Goal: Navigation & Orientation: Find specific page/section

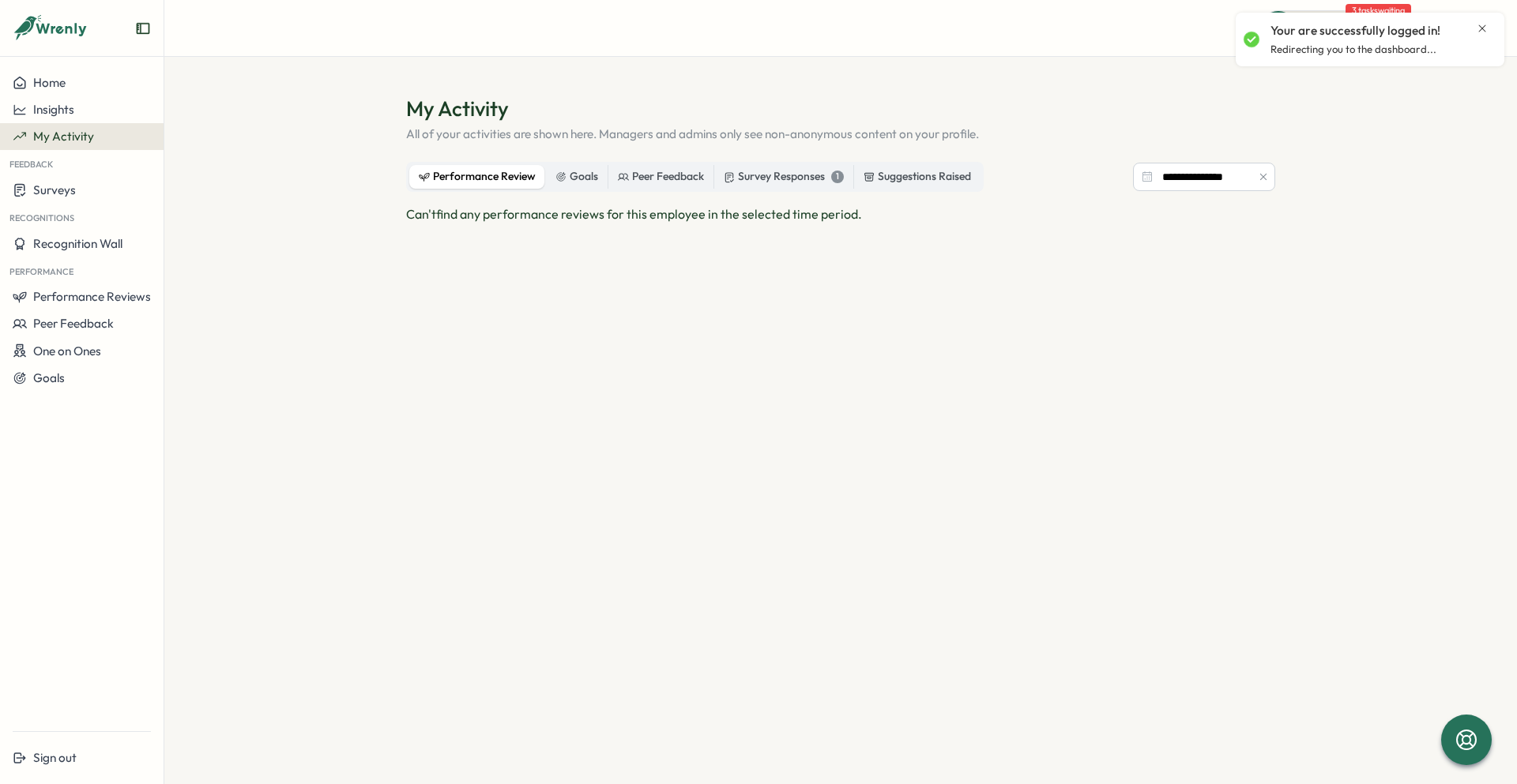
click at [1484, 27] on icon "Close notification" at bounding box center [1483, 28] width 7 height 7
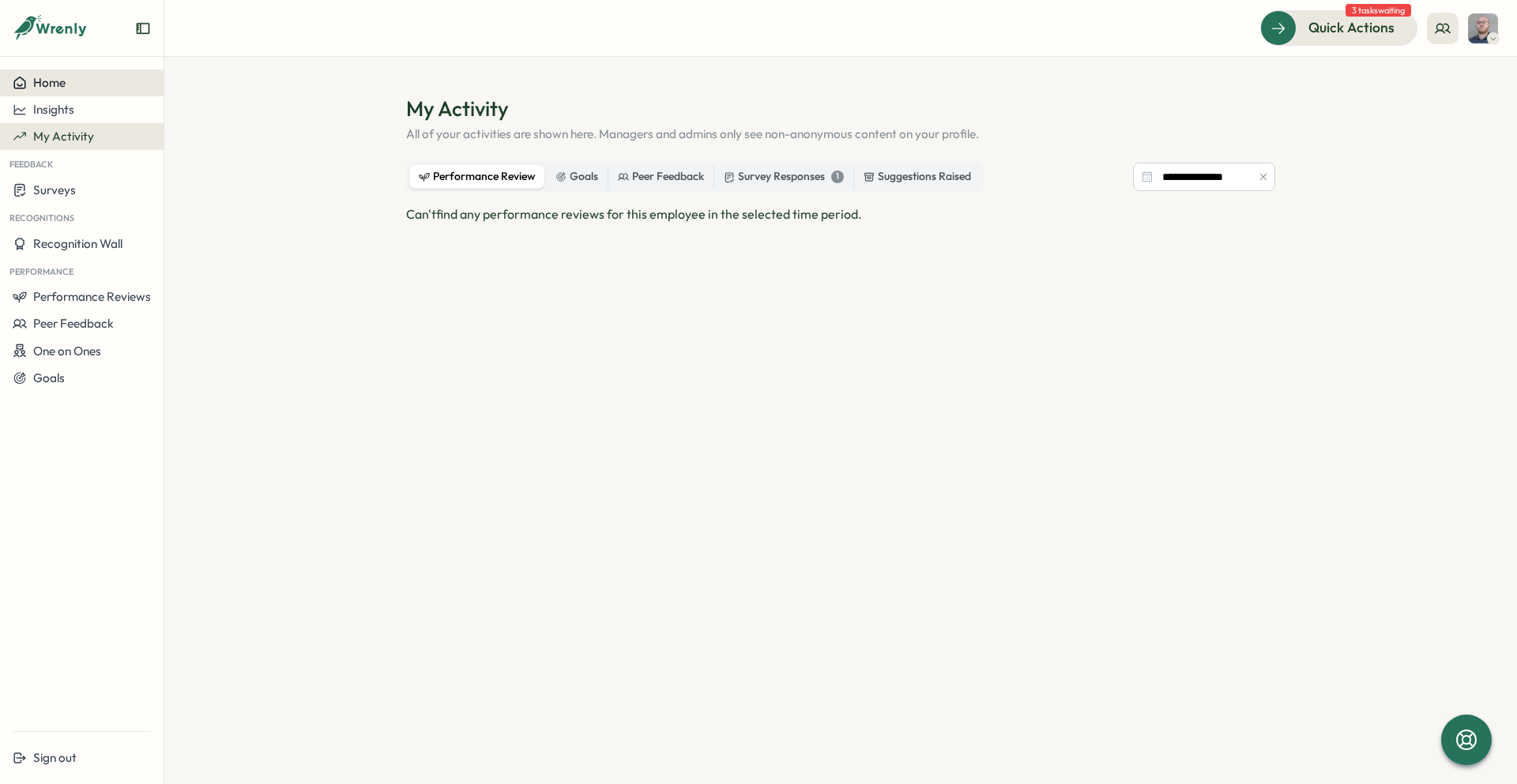
click at [54, 81] on span "Home" at bounding box center [49, 83] width 32 height 15
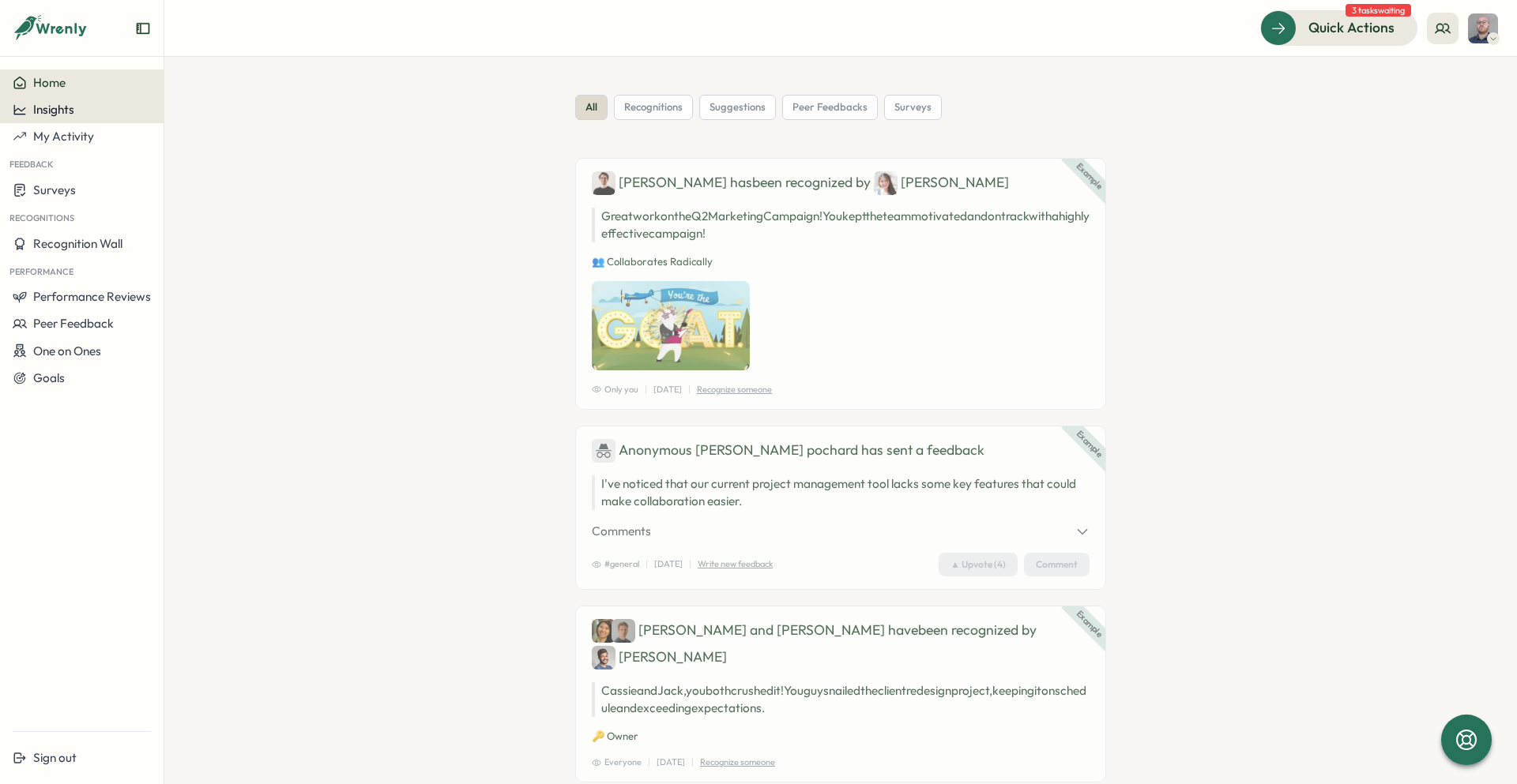
click at [51, 112] on span "Insights" at bounding box center [53, 109] width 41 height 15
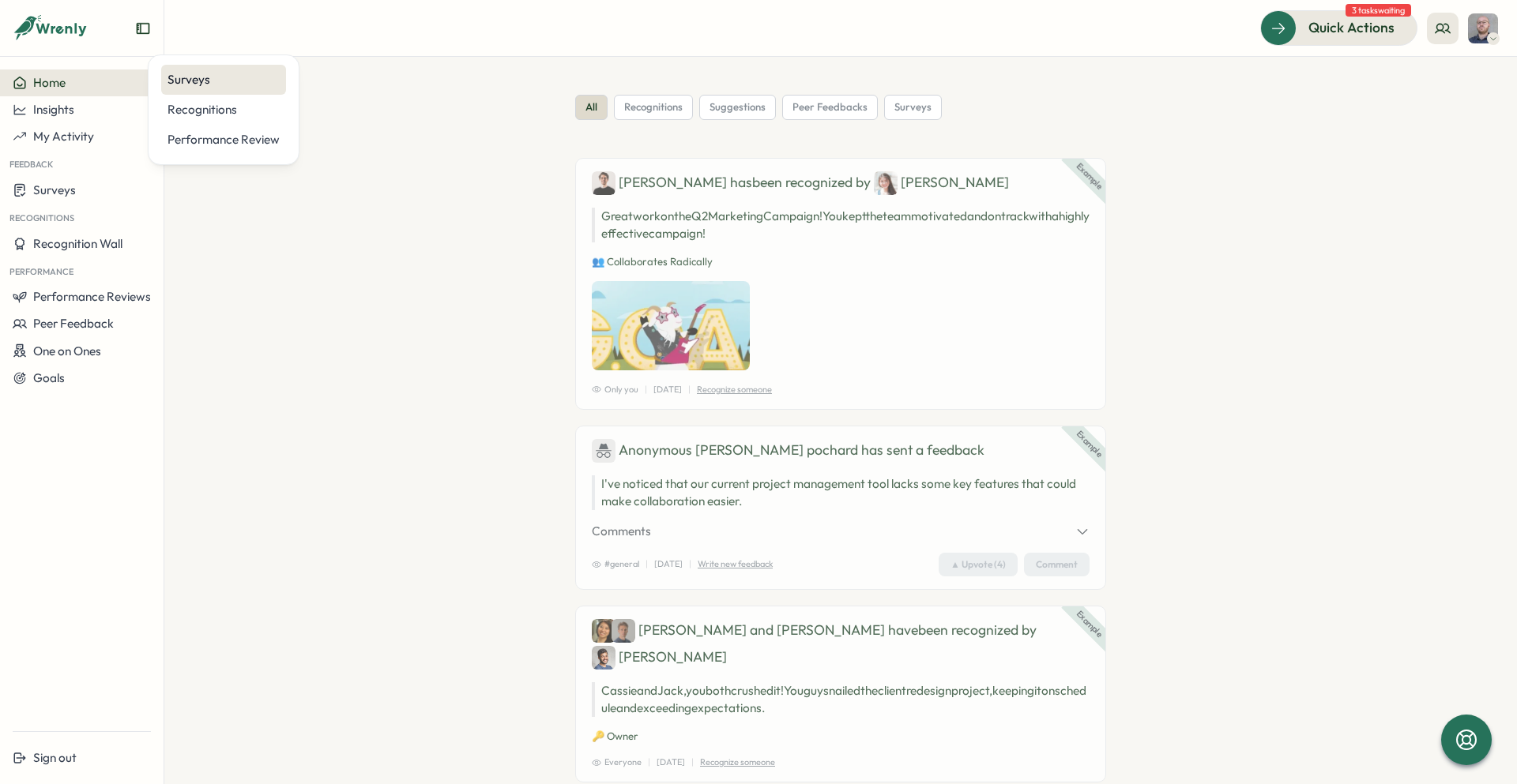
click at [176, 76] on div "Surveys" at bounding box center [223, 79] width 112 height 17
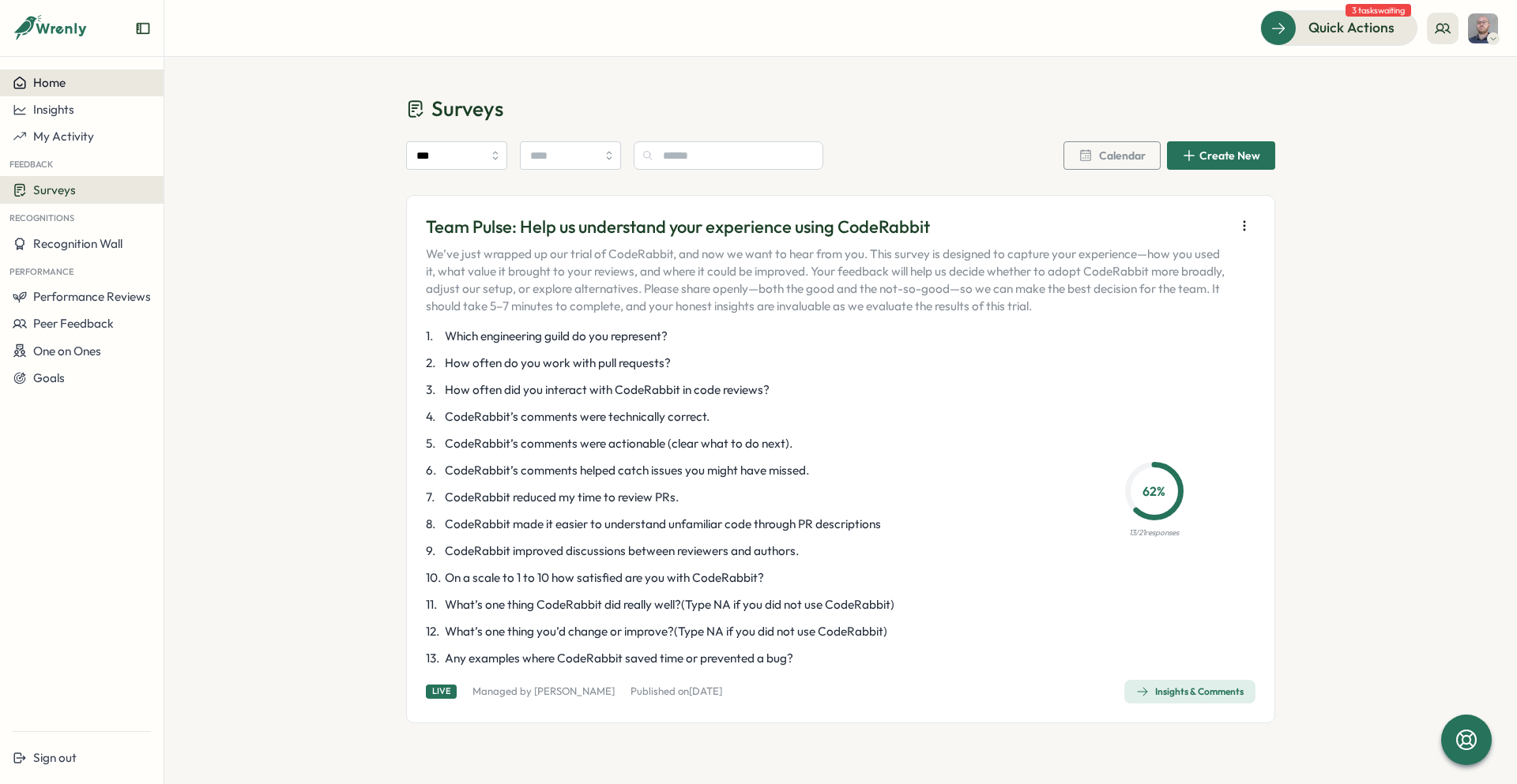
click at [59, 80] on span "Home" at bounding box center [49, 83] width 32 height 15
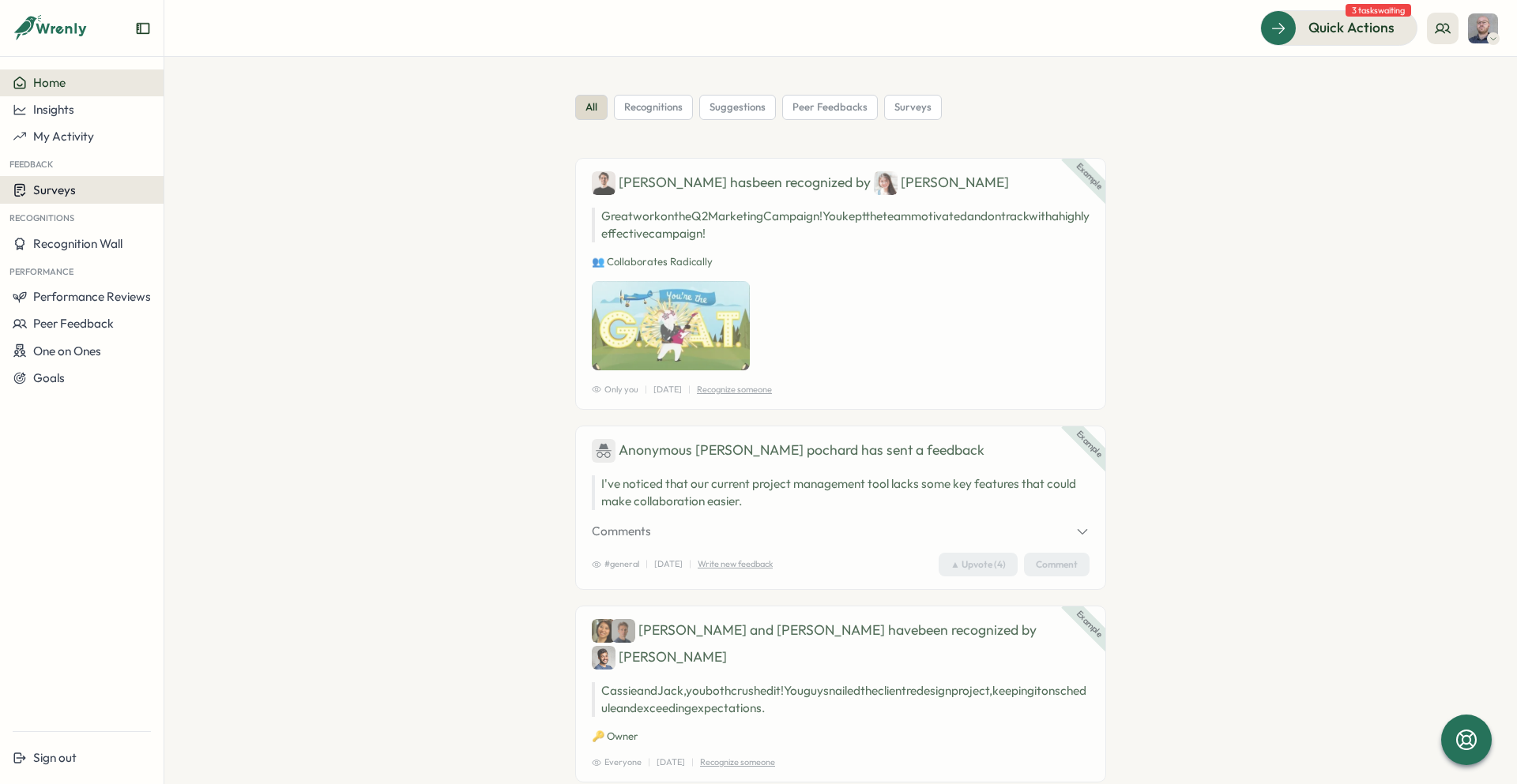
click at [43, 192] on span "Surveys" at bounding box center [54, 190] width 42 height 15
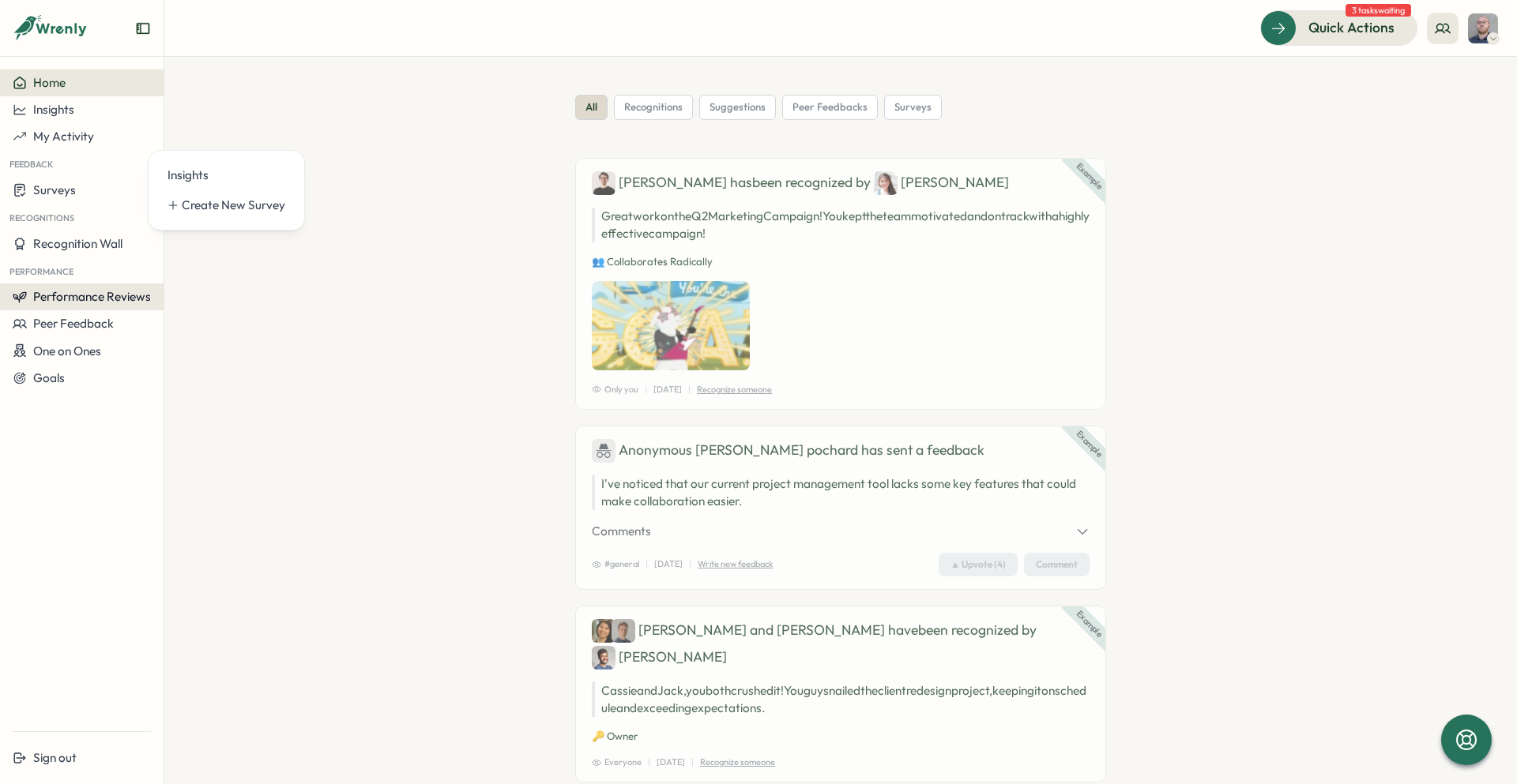
click at [67, 296] on span "Performance Reviews" at bounding box center [92, 297] width 118 height 15
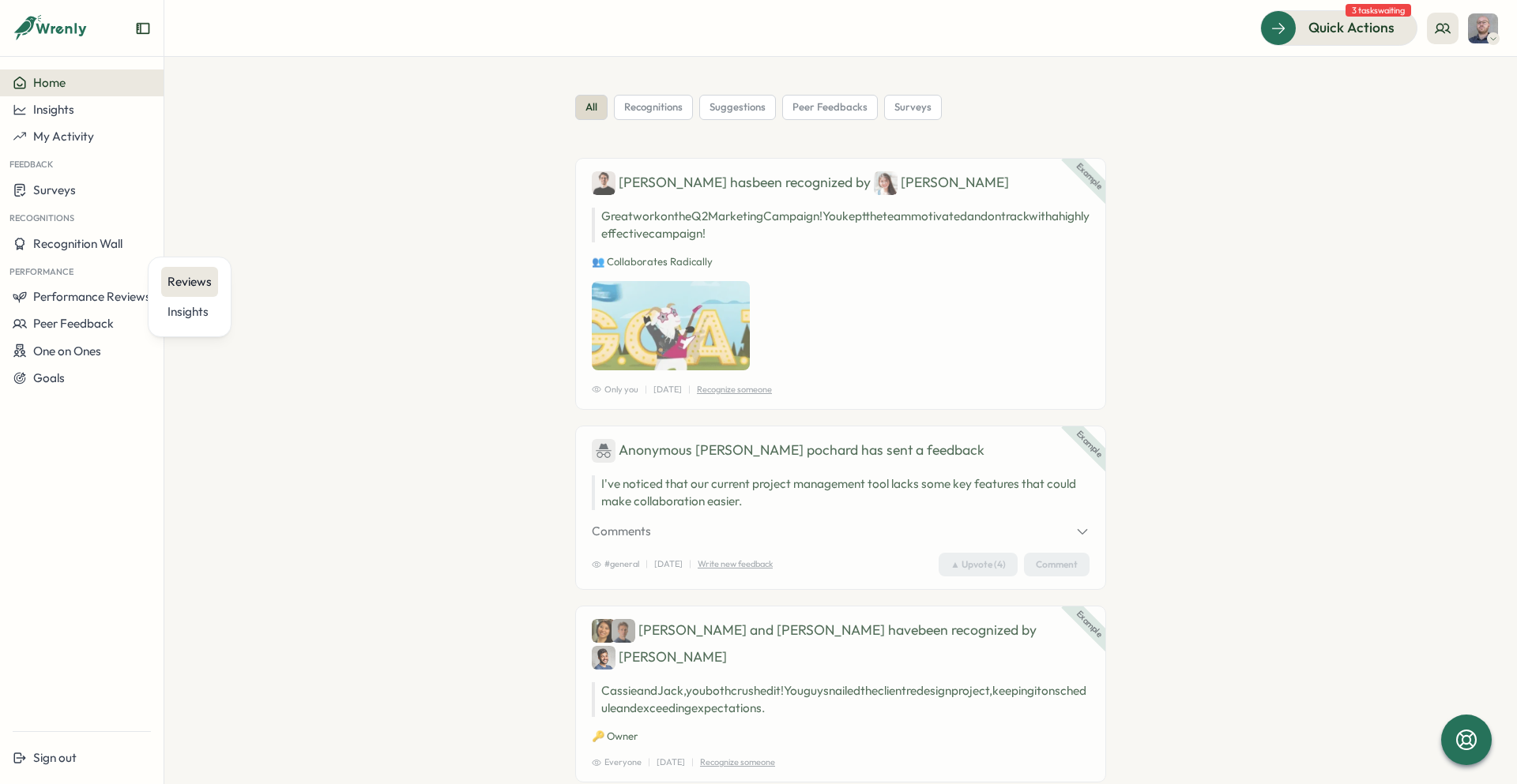
click at [197, 282] on div "Reviews" at bounding box center [189, 282] width 44 height 17
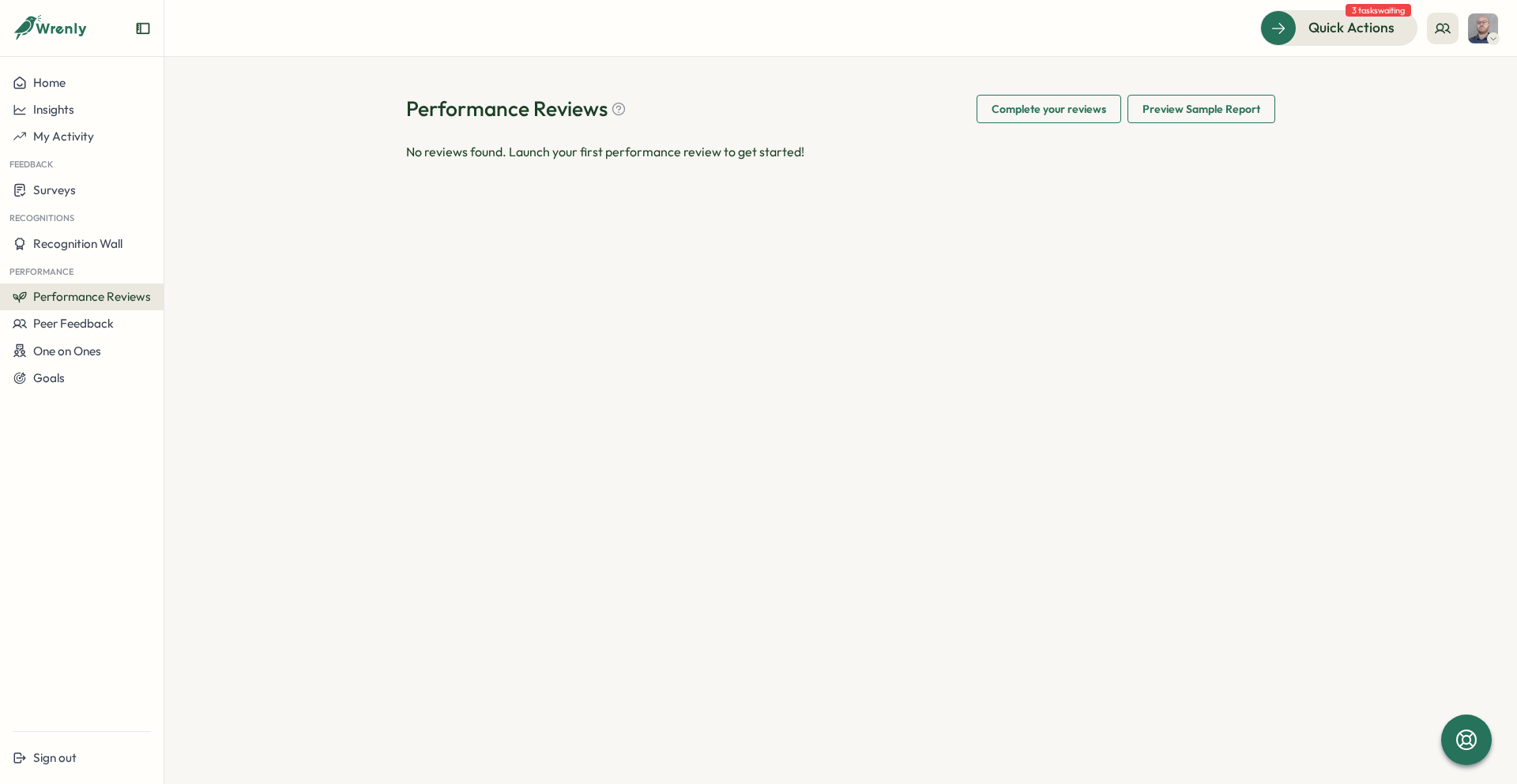
click at [77, 297] on span "Performance Reviews" at bounding box center [92, 297] width 118 height 15
click at [185, 326] on div "Insights" at bounding box center [190, 312] width 57 height 30
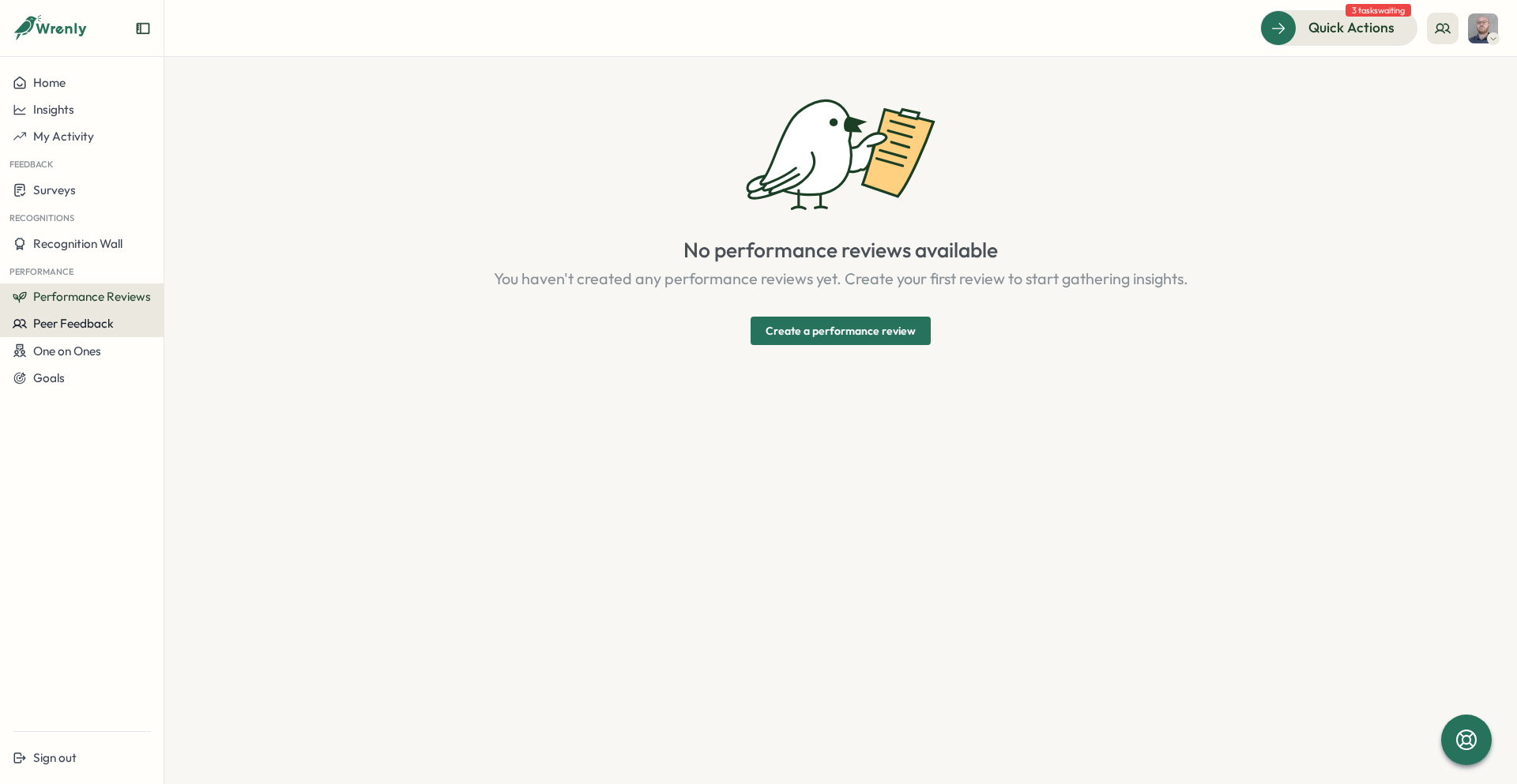
click at [77, 331] on button "Peer Feedback" at bounding box center [82, 323] width 163 height 27
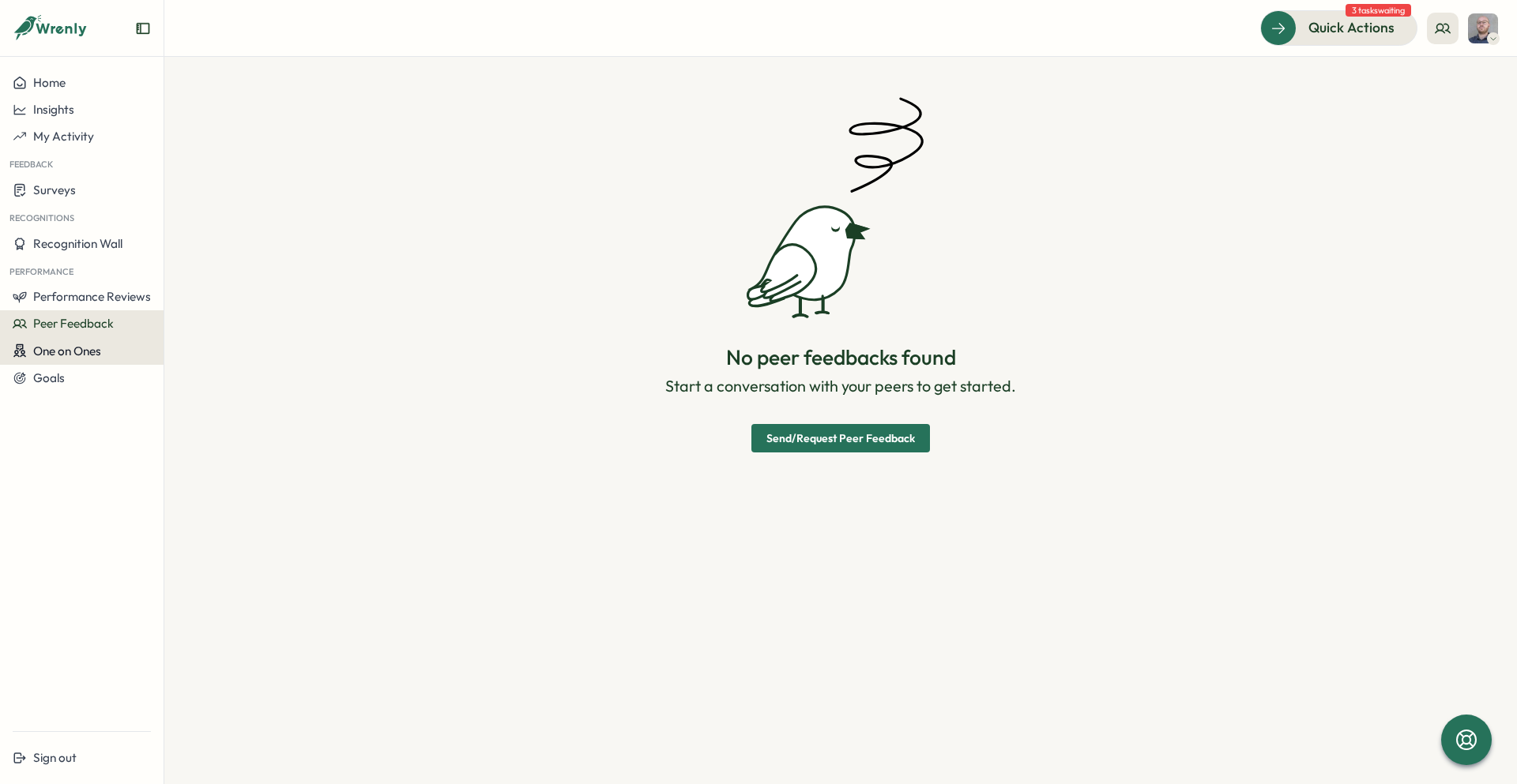
click at [73, 340] on button "One on Ones" at bounding box center [82, 351] width 163 height 28
click at [174, 322] on div "Meetings" at bounding box center [222, 320] width 111 height 17
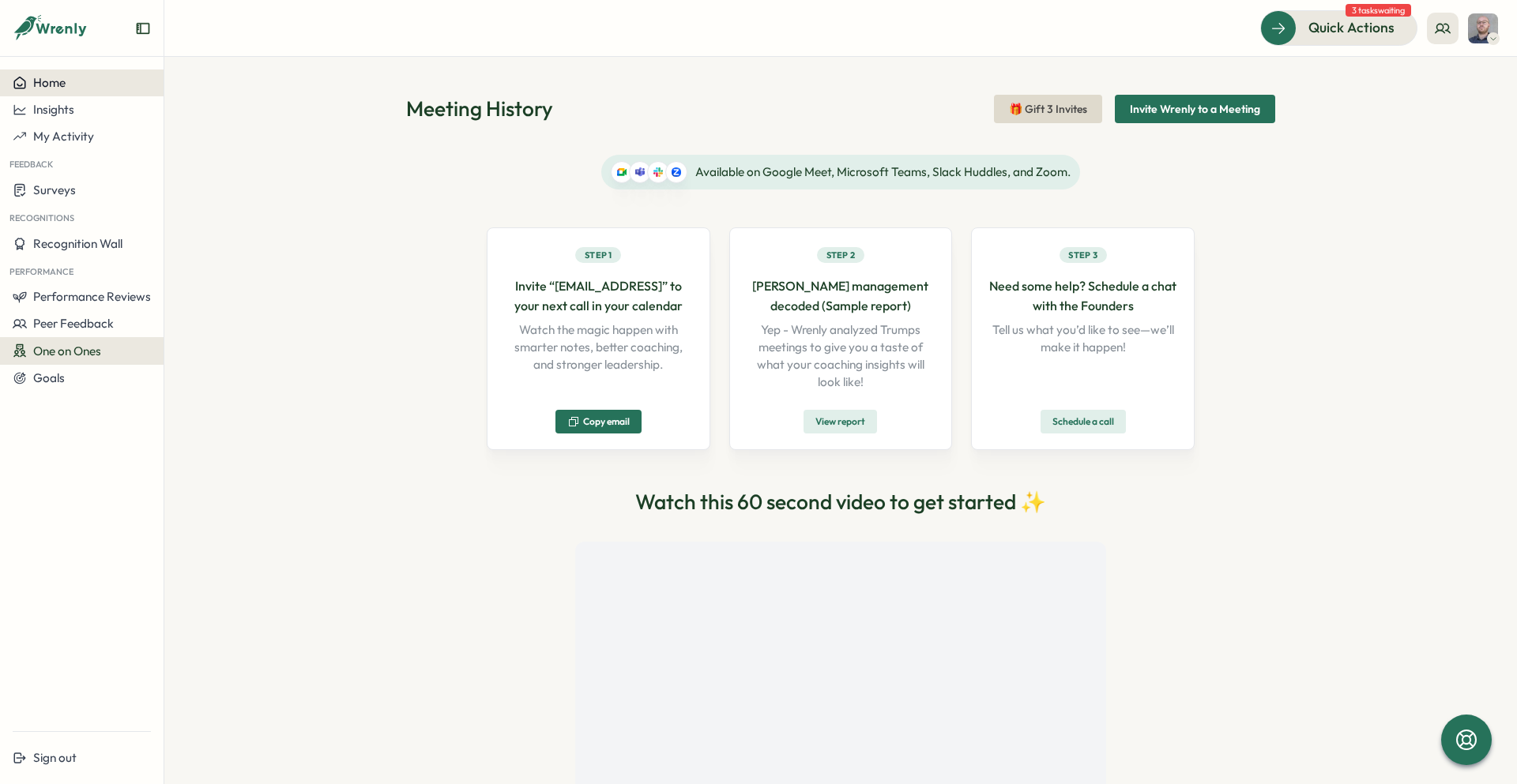
click at [37, 87] on span "Home" at bounding box center [49, 83] width 32 height 15
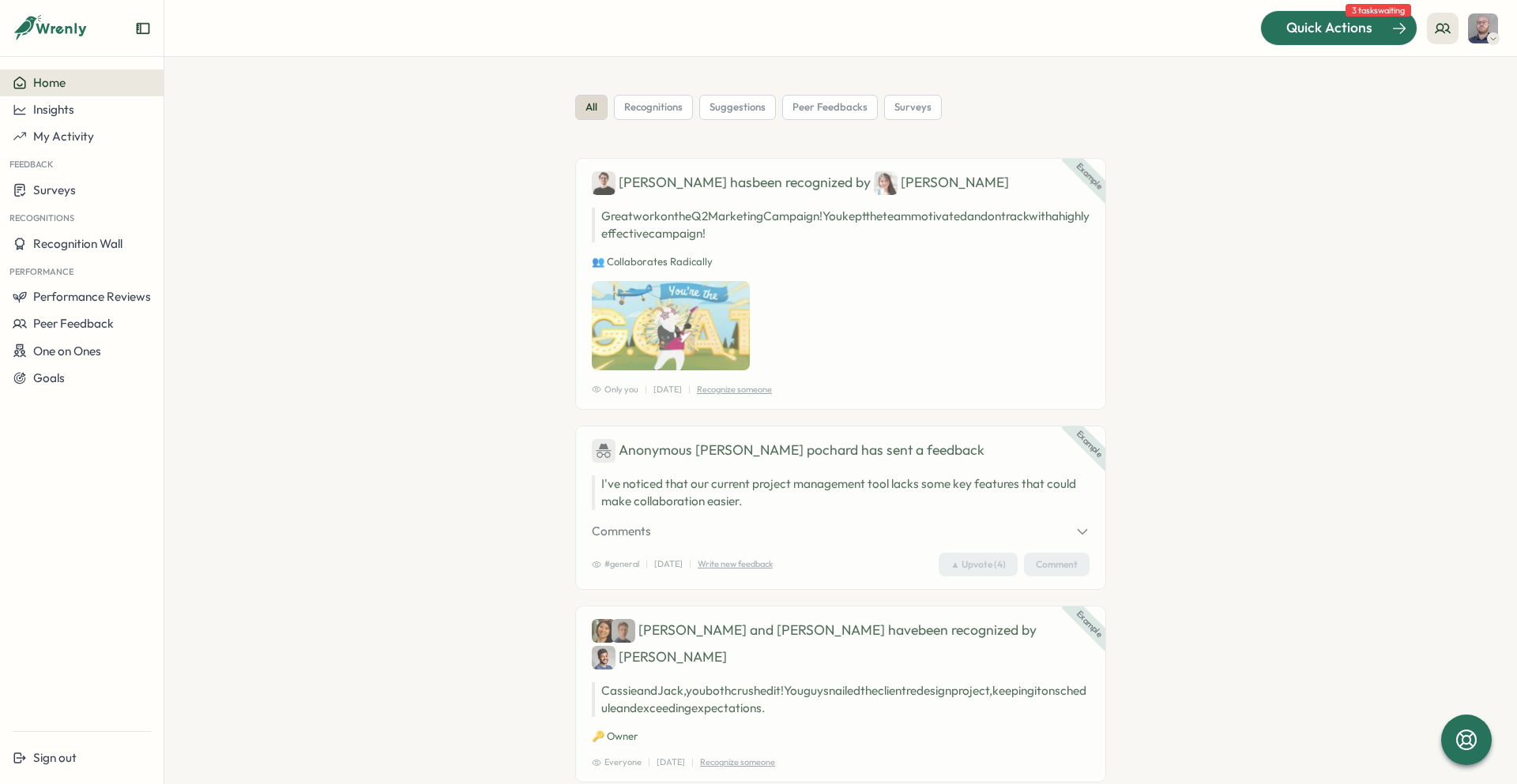
click at [1349, 38] on div at bounding box center [1339, 28] width 156 height 33
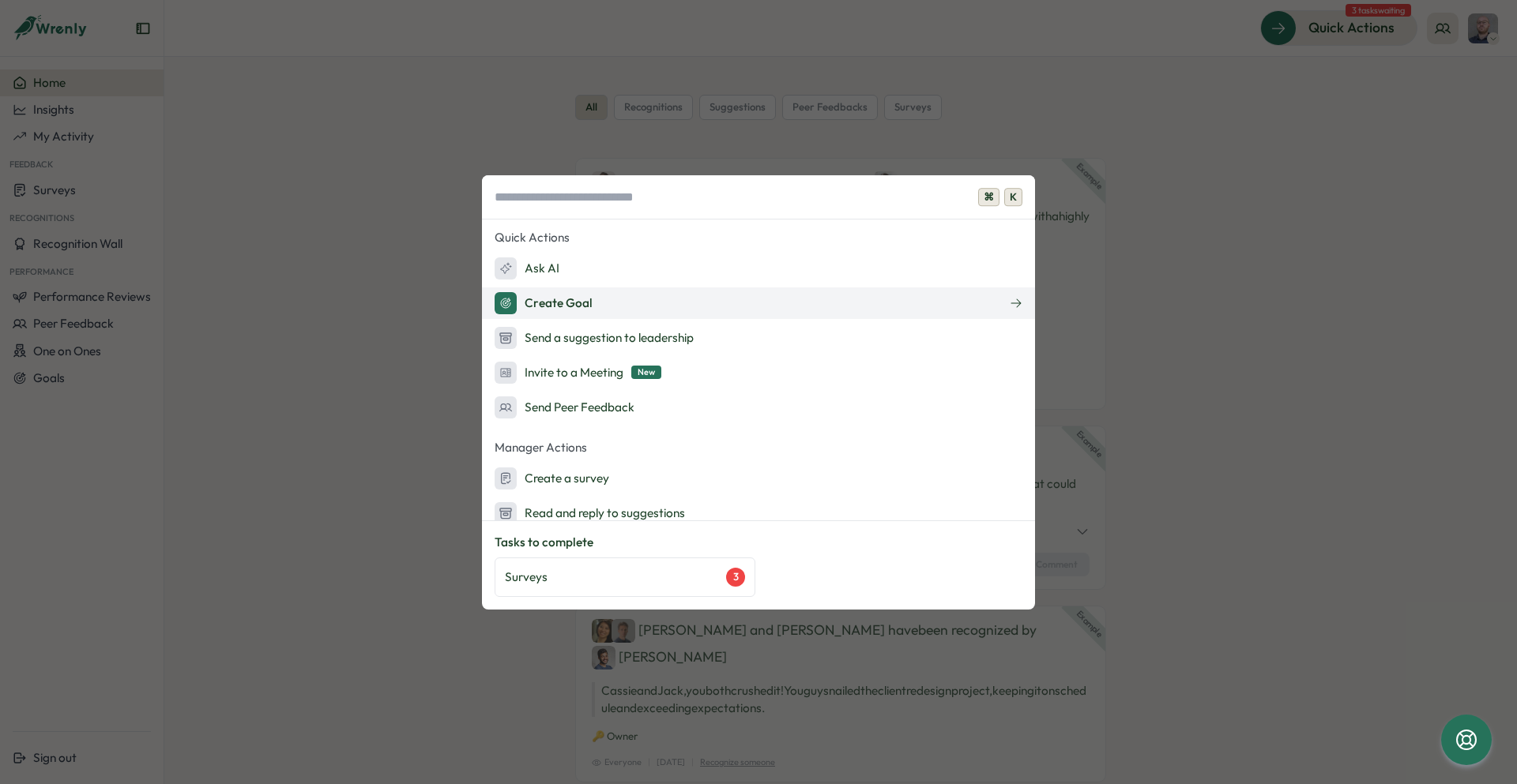
scroll to position [190, 0]
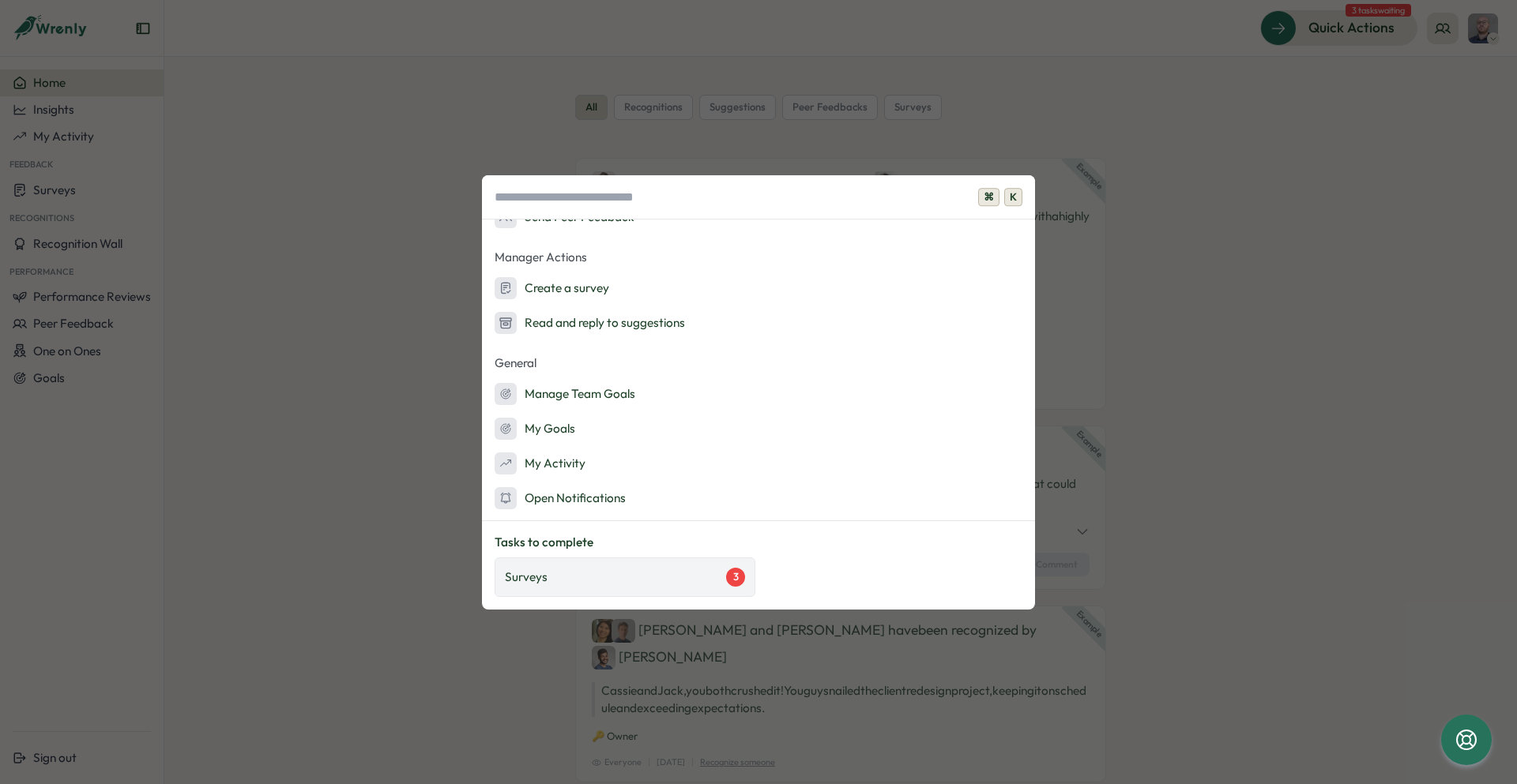
click at [619, 571] on div "Surveys 3" at bounding box center [625, 577] width 241 height 19
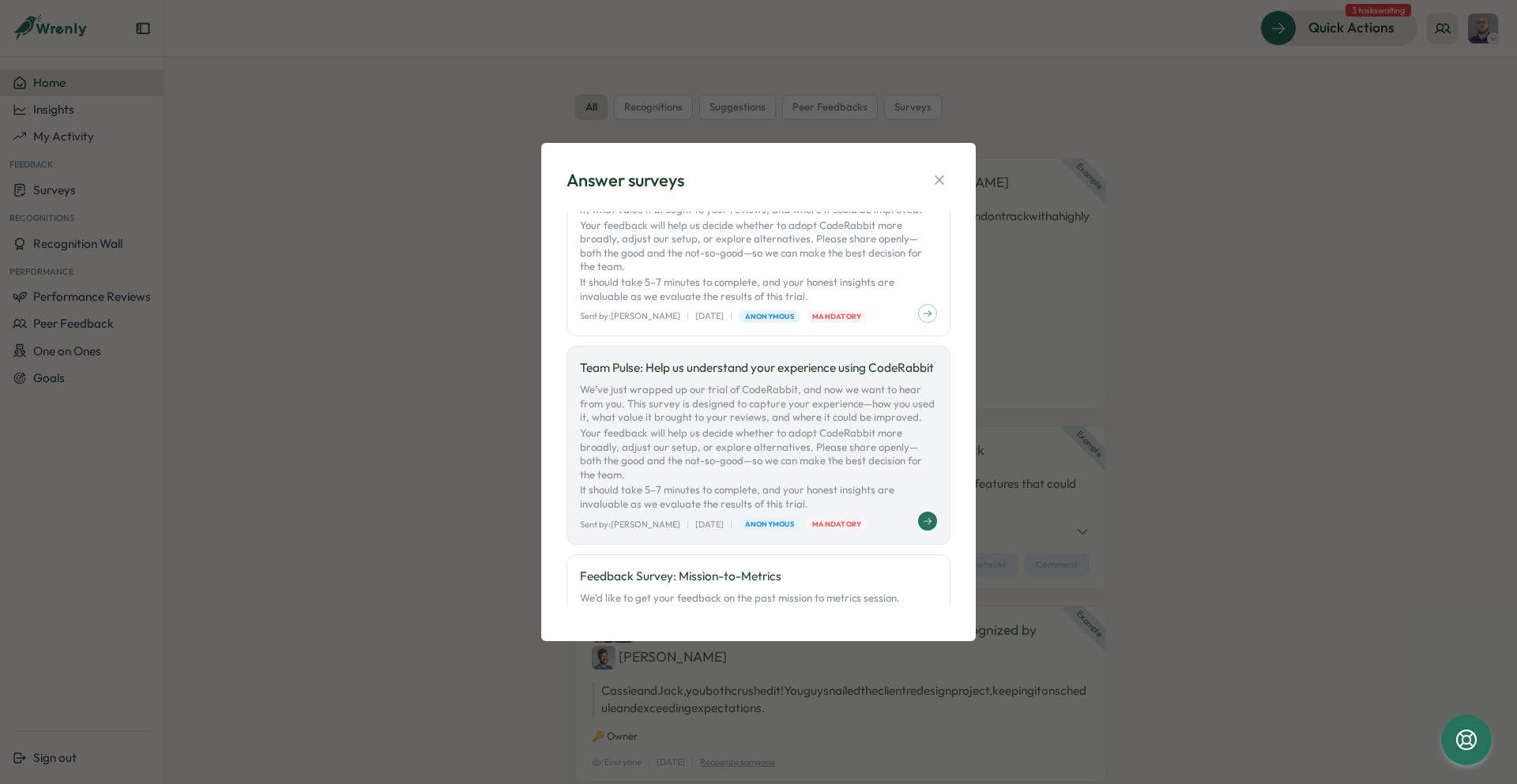
scroll to position [199, 0]
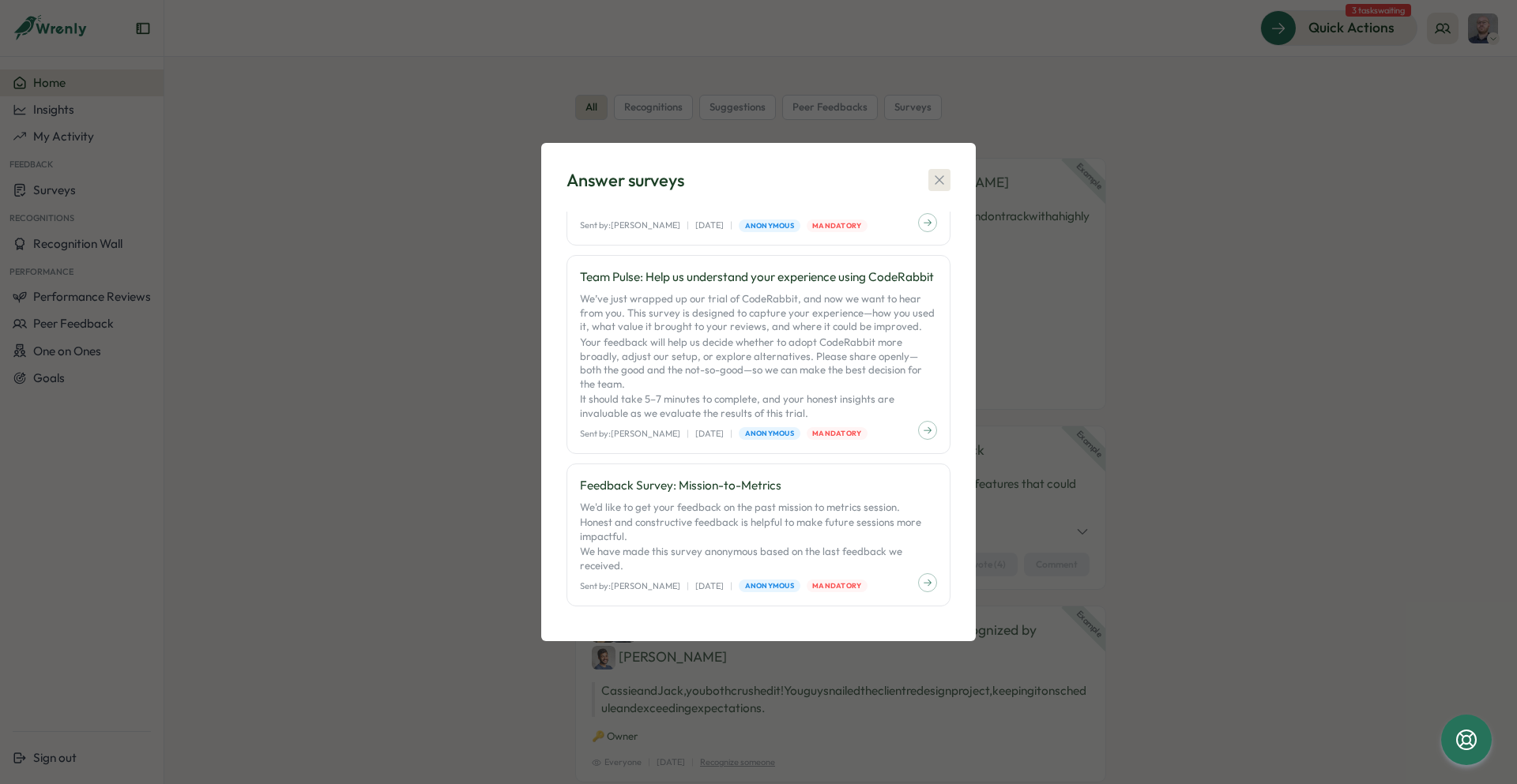
click at [942, 177] on icon "button" at bounding box center [938, 180] width 8 height 8
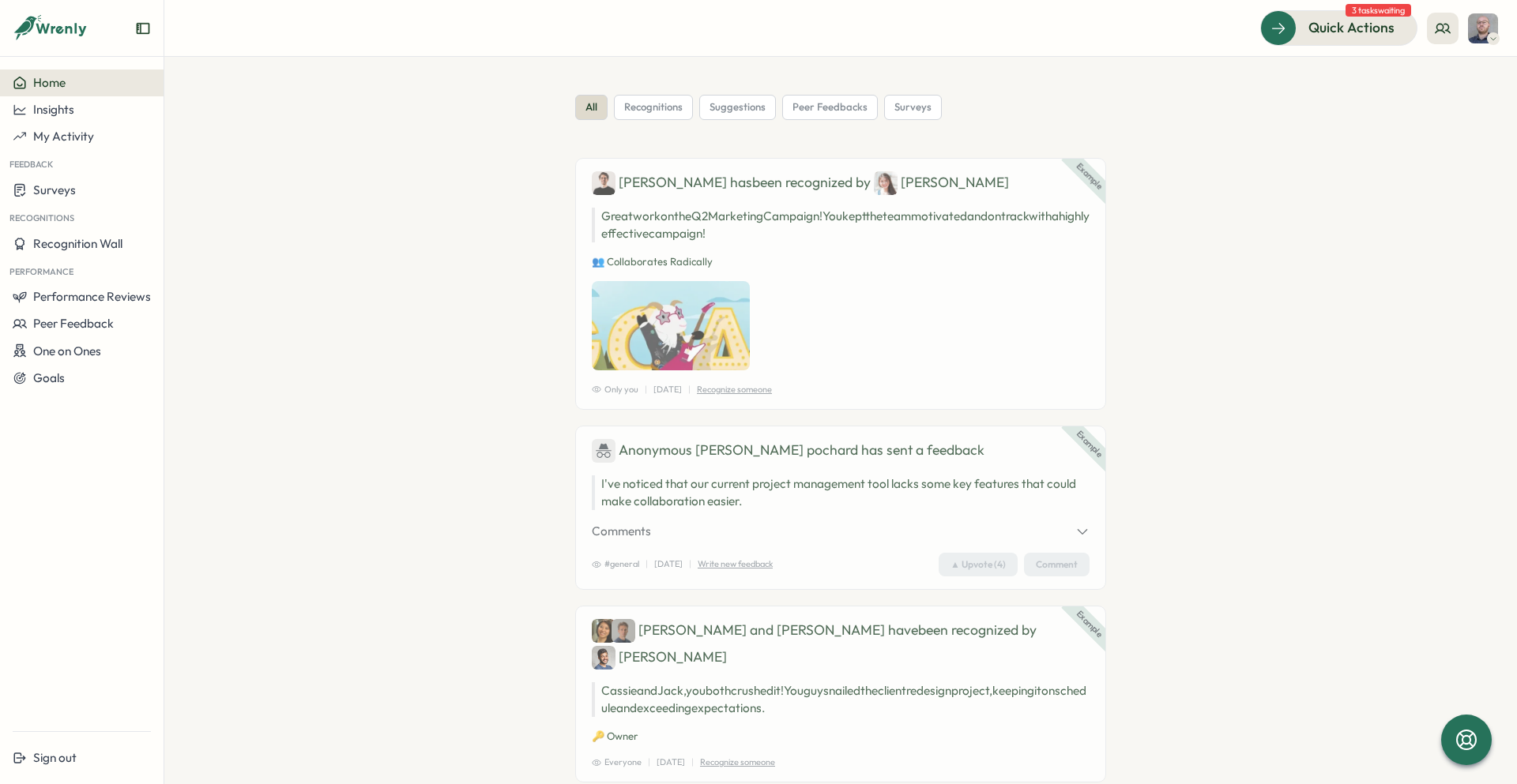
click at [58, 24] on icon at bounding box center [51, 28] width 76 height 27
click at [52, 34] on icon at bounding box center [51, 28] width 76 height 27
click at [36, 76] on span "Home" at bounding box center [49, 83] width 32 height 15
drag, startPoint x: 1464, startPoint y: 30, endPoint x: 1453, endPoint y: 29, distance: 11.0
click at [1464, 29] on div "Quick Actions 3 tasks waiting" at bounding box center [1378, 28] width 238 height 35
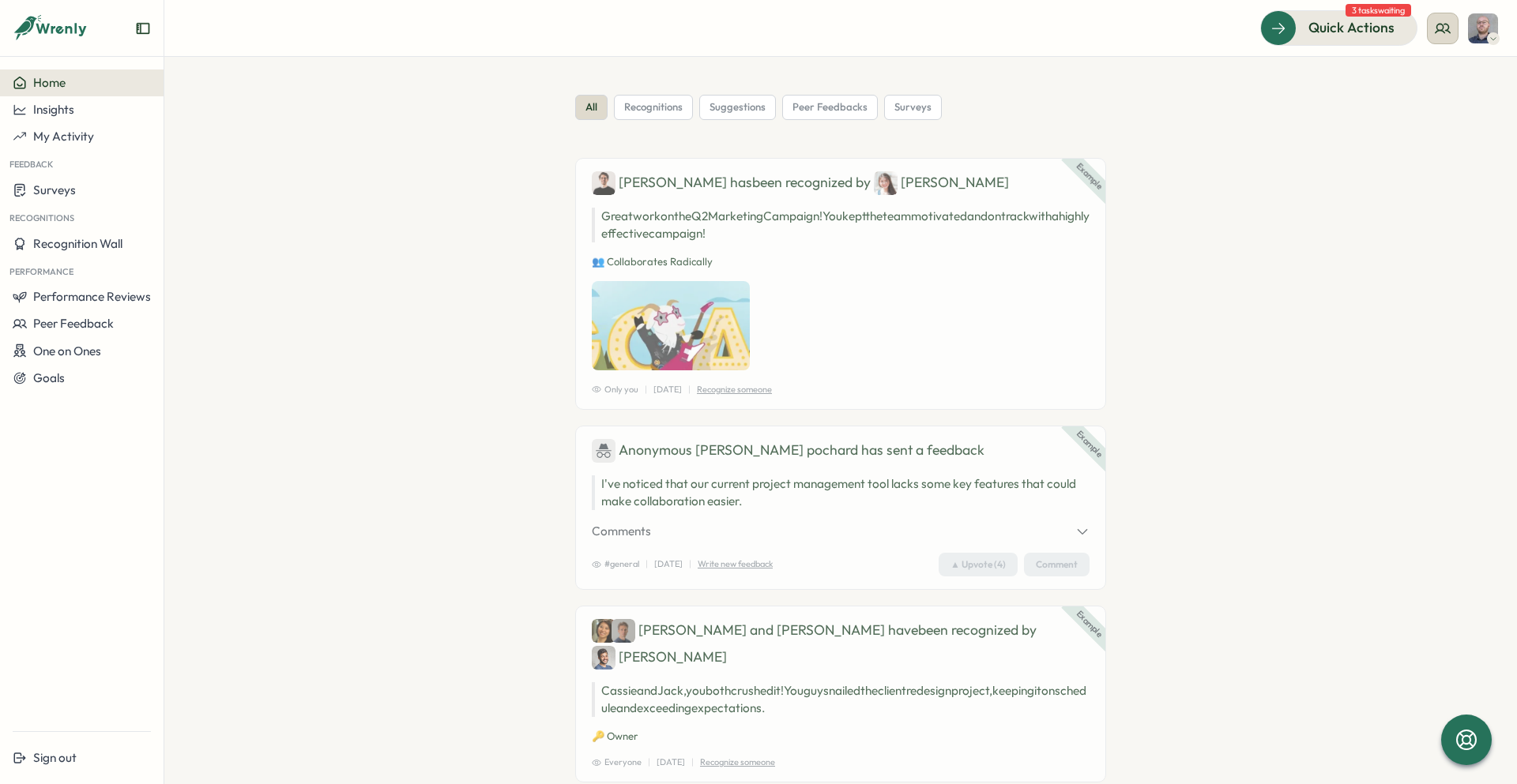
click at [1435, 29] on icon at bounding box center [1443, 28] width 16 height 16
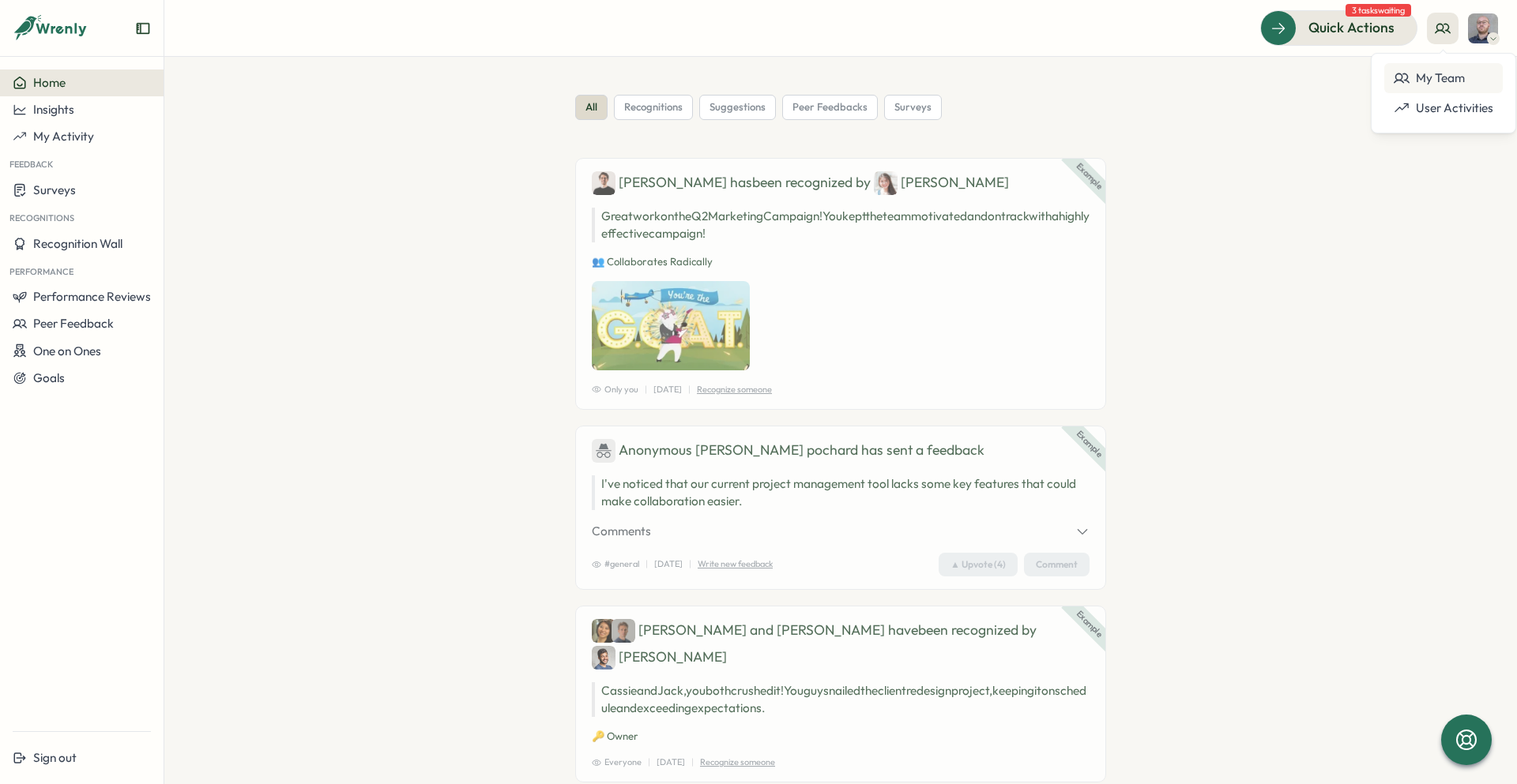
click at [1440, 71] on div "My Team" at bounding box center [1444, 78] width 99 height 17
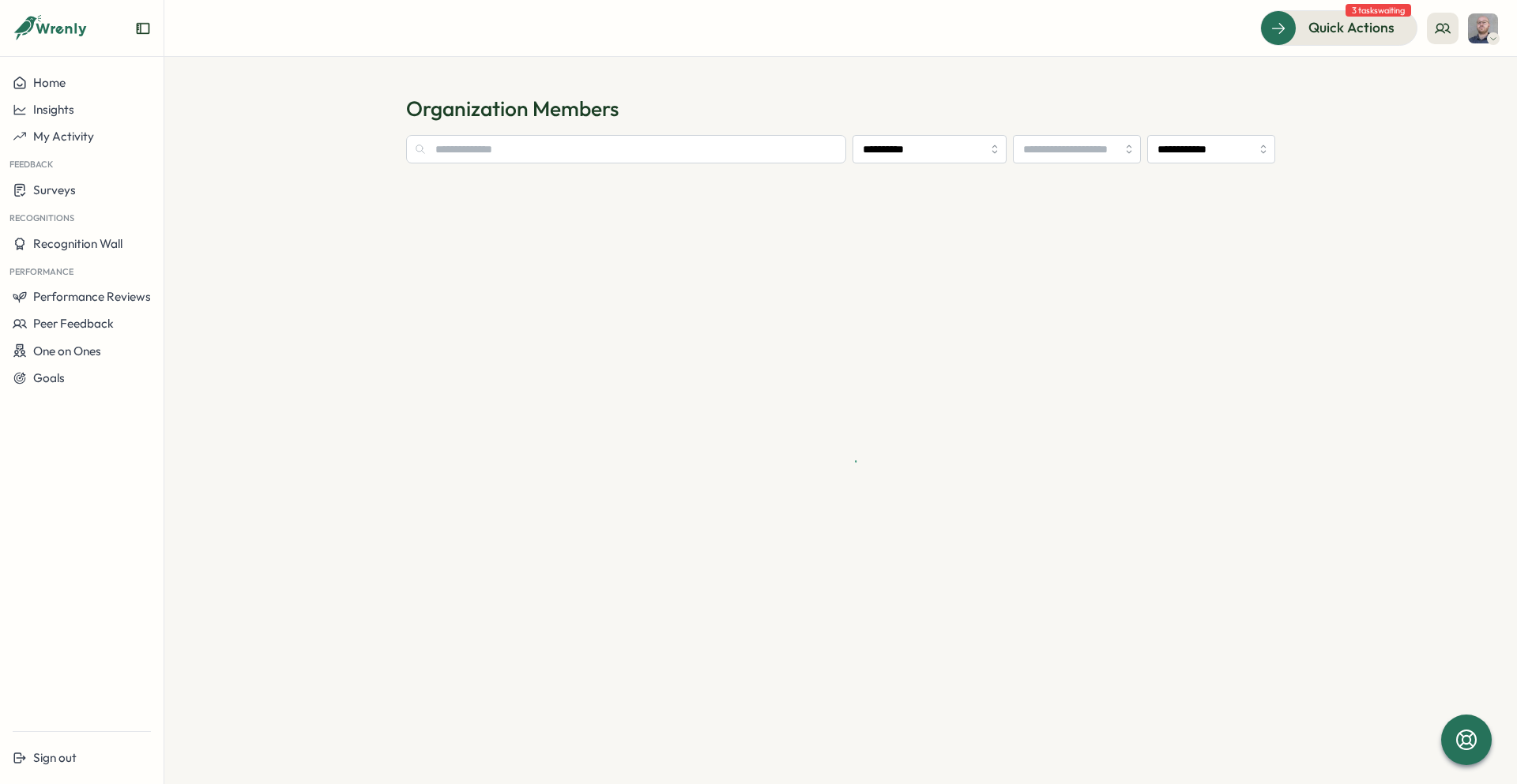
type input "**********"
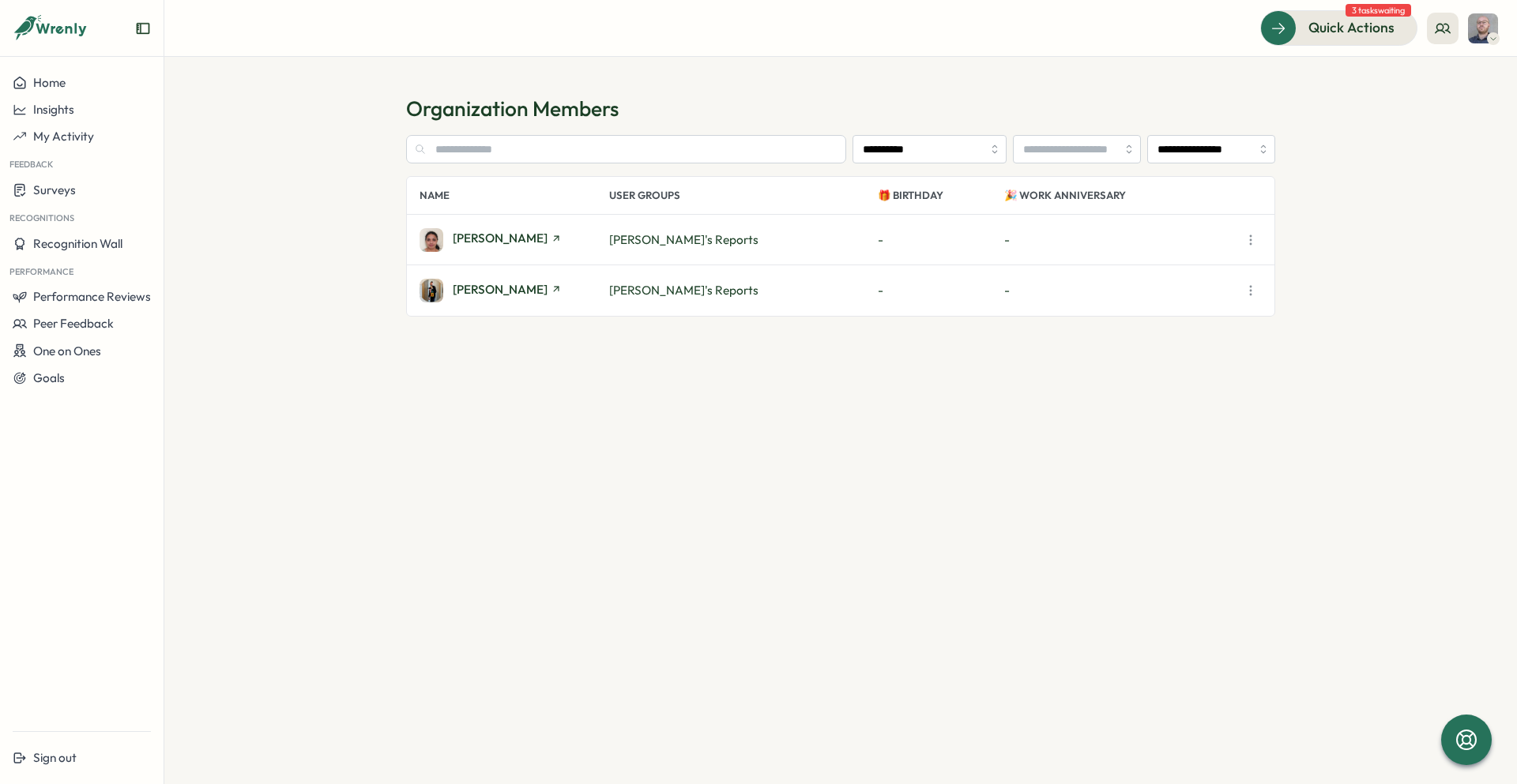
click at [1496, 34] on icon at bounding box center [1493, 39] width 8 height 13
drag, startPoint x: 1403, startPoint y: 545, endPoint x: 1298, endPoint y: 529, distance: 106.2
click at [1403, 545] on section "**********" at bounding box center [840, 420] width 1353 height 728
click at [57, 754] on span "Sign out" at bounding box center [54, 757] width 43 height 15
